Goal: Transaction & Acquisition: Purchase product/service

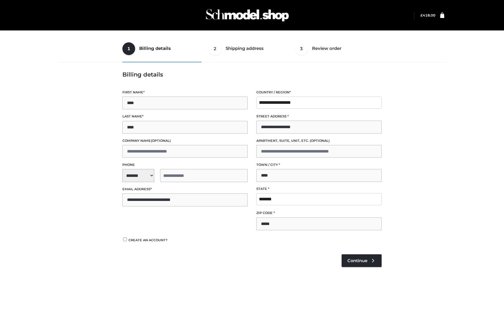
select select "**"
click at [69, 168] on div "1 Billing details Billing 2 Shipping address Shipping 3 Review order Order Bill…" at bounding box center [252, 160] width 394 height 250
